Goal: Task Accomplishment & Management: Complete application form

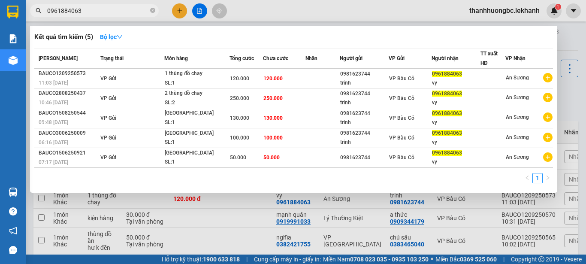
click at [105, 14] on input "0961884063" at bounding box center [97, 10] width 101 height 9
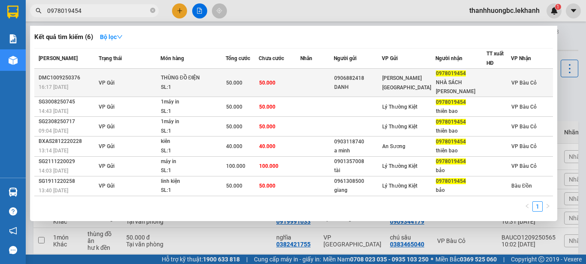
type input "0978019454"
click at [293, 88] on td "50.000" at bounding box center [280, 83] width 42 height 28
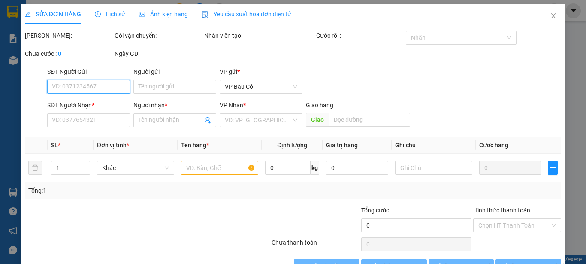
type input "0906882418"
type input "DANH"
type input "0978019454"
type input "NHÀ SÁCH [PERSON_NAME]"
type input "50.000"
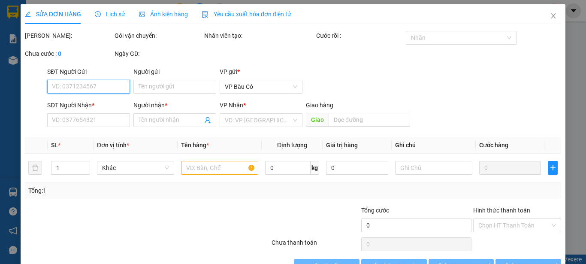
type input "50.000"
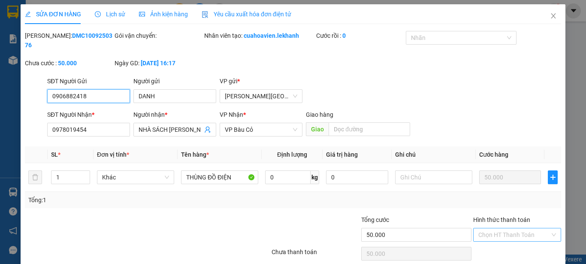
click at [546, 228] on div "Chọn HT Thanh Toán" at bounding box center [517, 235] width 88 height 14
click at [438, 195] on div "Tổng: 1" at bounding box center [293, 199] width 530 height 9
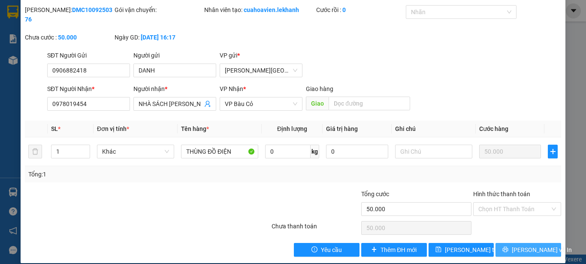
click at [543, 243] on button "[PERSON_NAME] và In" at bounding box center [529, 250] width 66 height 14
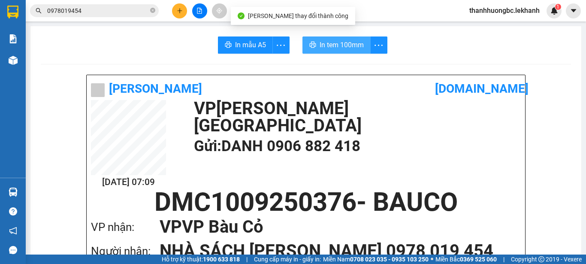
click at [344, 49] on span "In tem 100mm" at bounding box center [342, 44] width 44 height 11
